Goal: Use online tool/utility

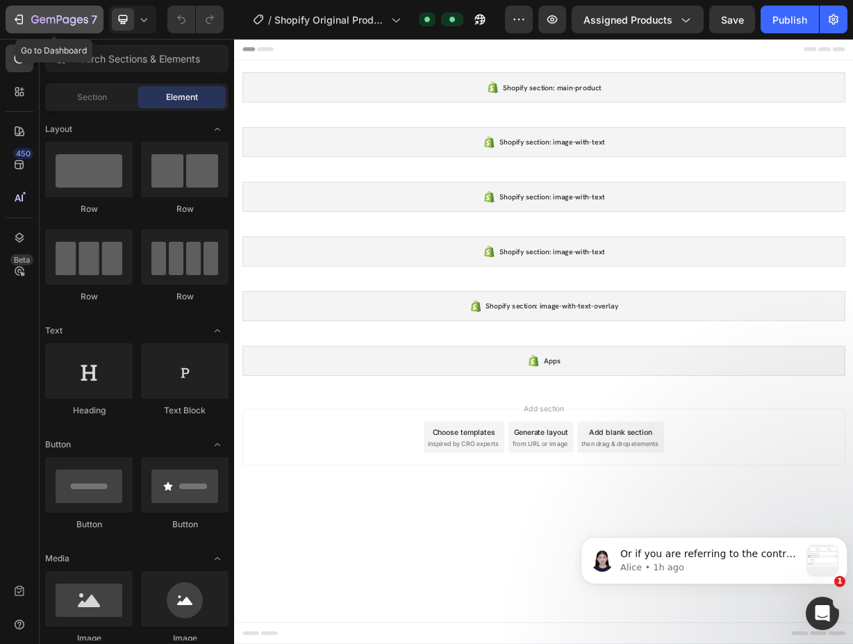
click at [18, 21] on icon "button" at bounding box center [19, 20] width 14 height 14
click at [729, 557] on p "Or if you are referring to the control version of GemX, you can see it from the…" at bounding box center [711, 555] width 181 height 14
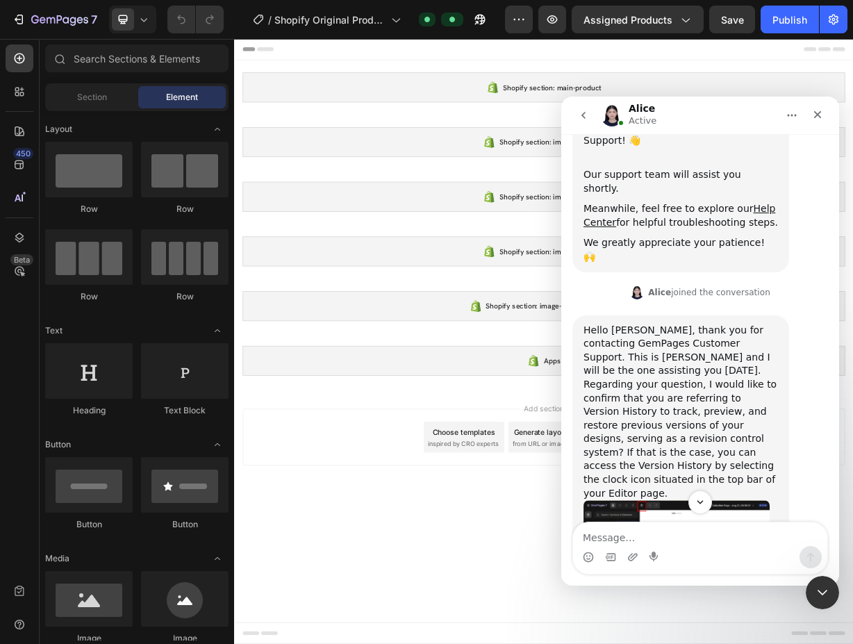
scroll to position [215, 0]
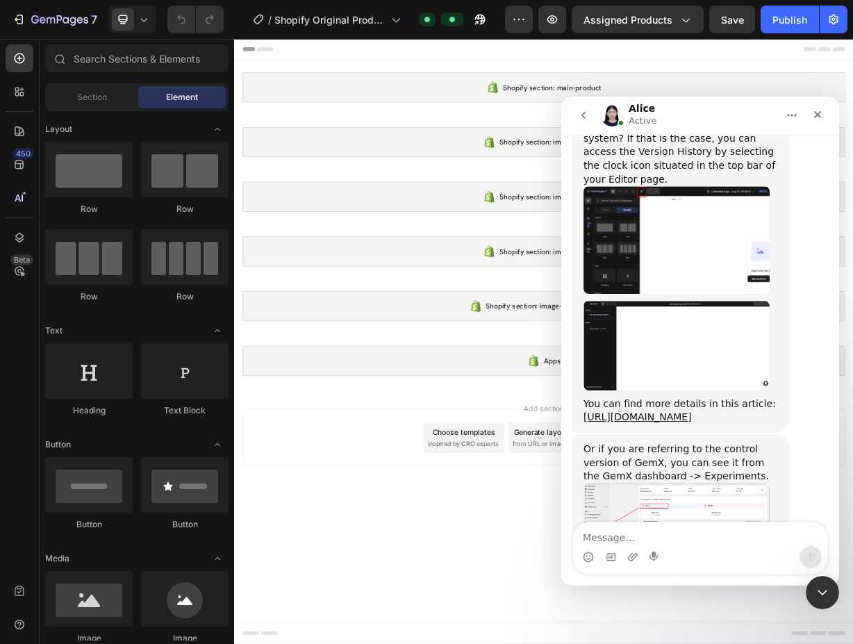
scroll to position [538, 0]
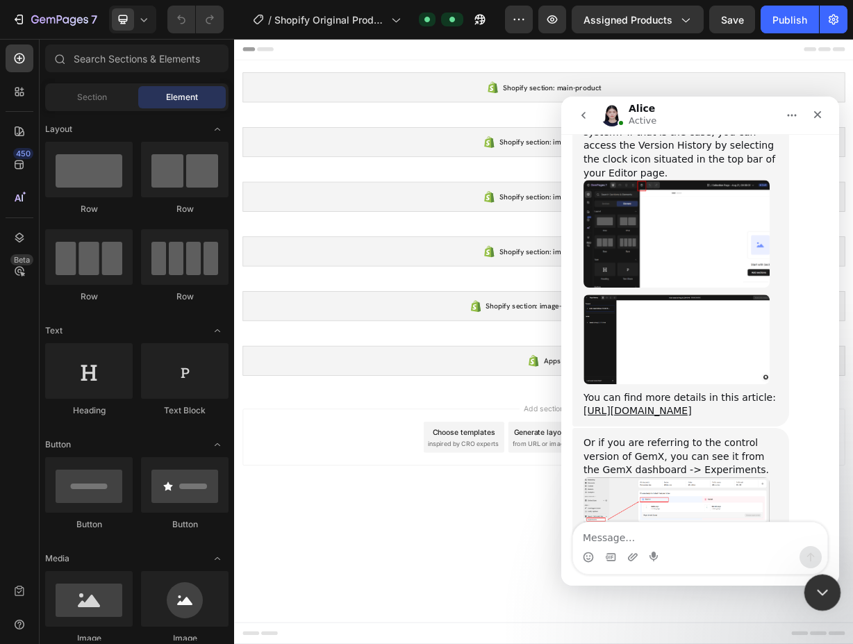
click at [821, 591] on icon "Close Intercom Messenger" at bounding box center [821, 591] width 10 height 6
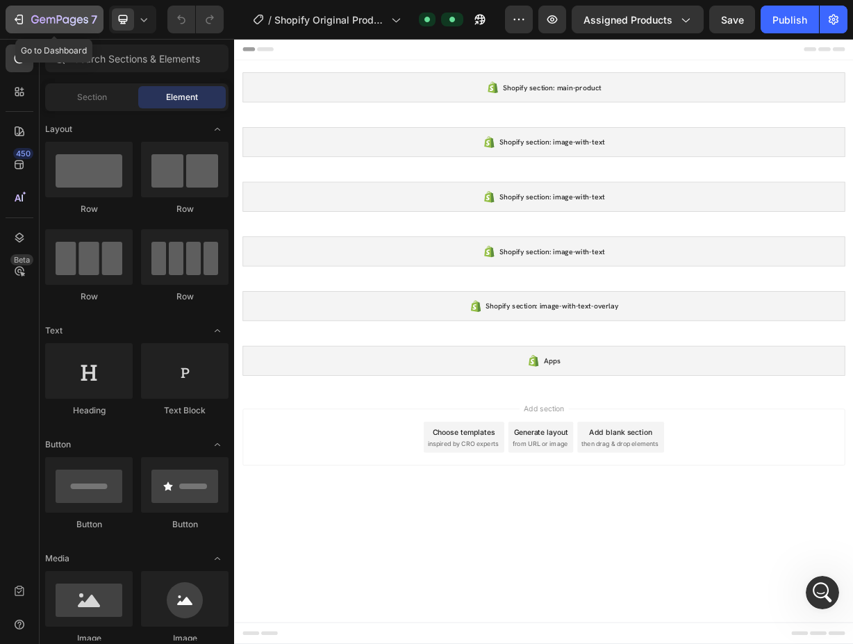
click at [28, 9] on button "7" at bounding box center [55, 20] width 98 height 28
